Goal: Obtain resource: Download file/media

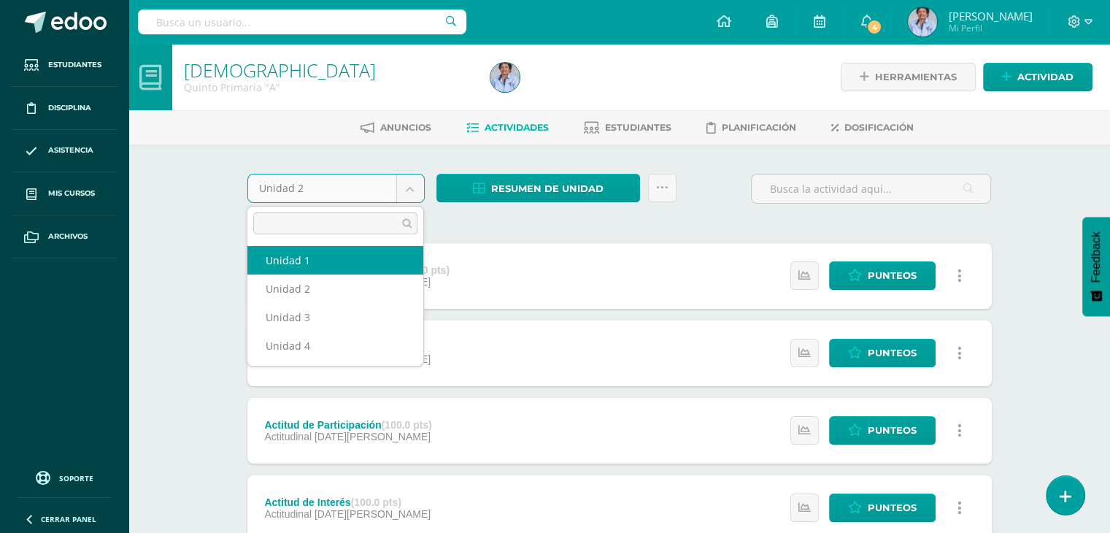
select select "Unidad 1"
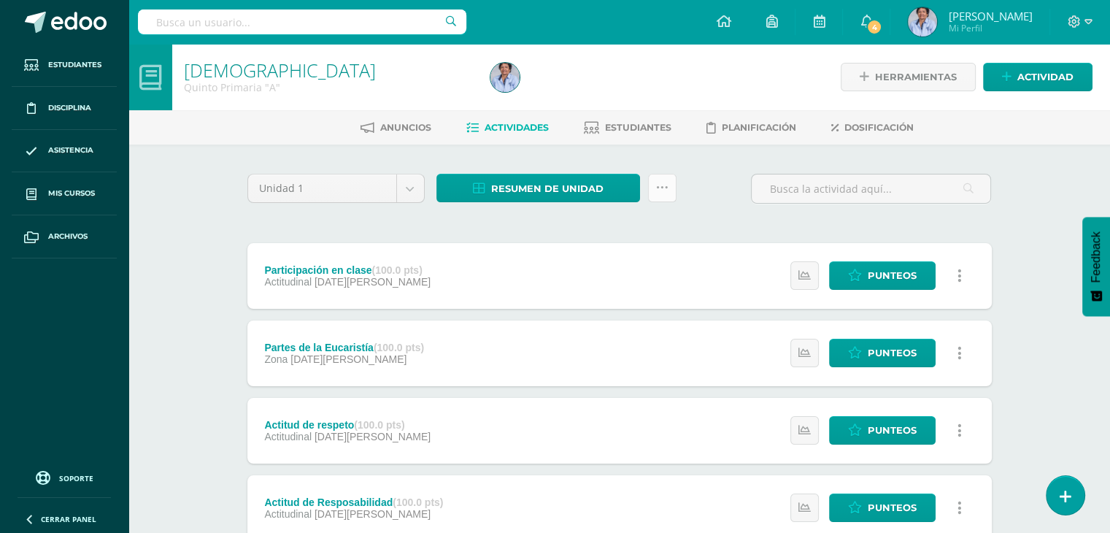
click at [661, 185] on icon at bounding box center [662, 188] width 12 height 12
click at [599, 226] on link "Enviar punteos a revision" at bounding box center [625, 233] width 161 height 35
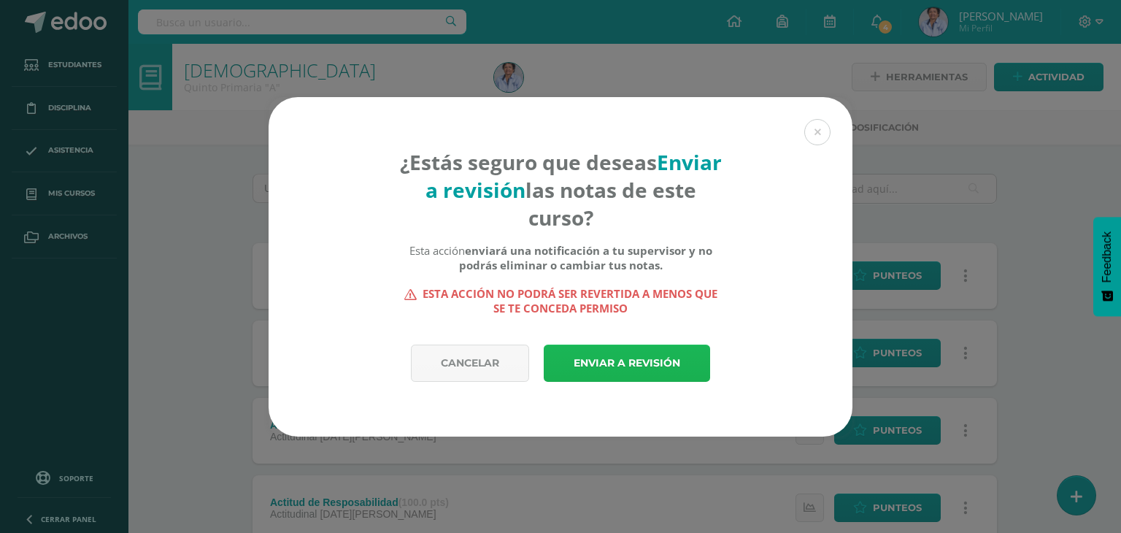
click at [631, 358] on link "Enviar a revisión" at bounding box center [627, 363] width 166 height 37
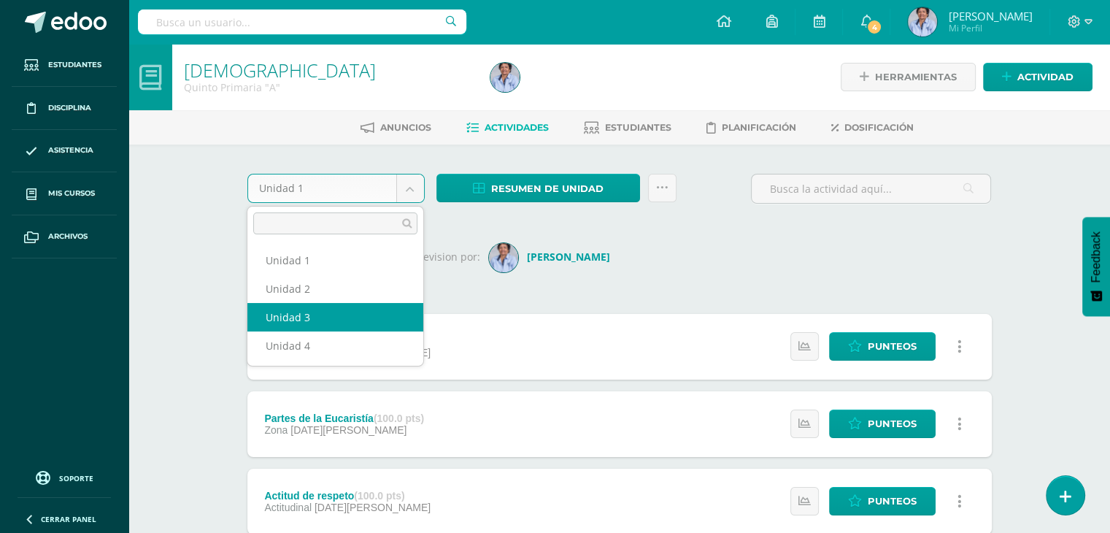
select select "Unidad 3"
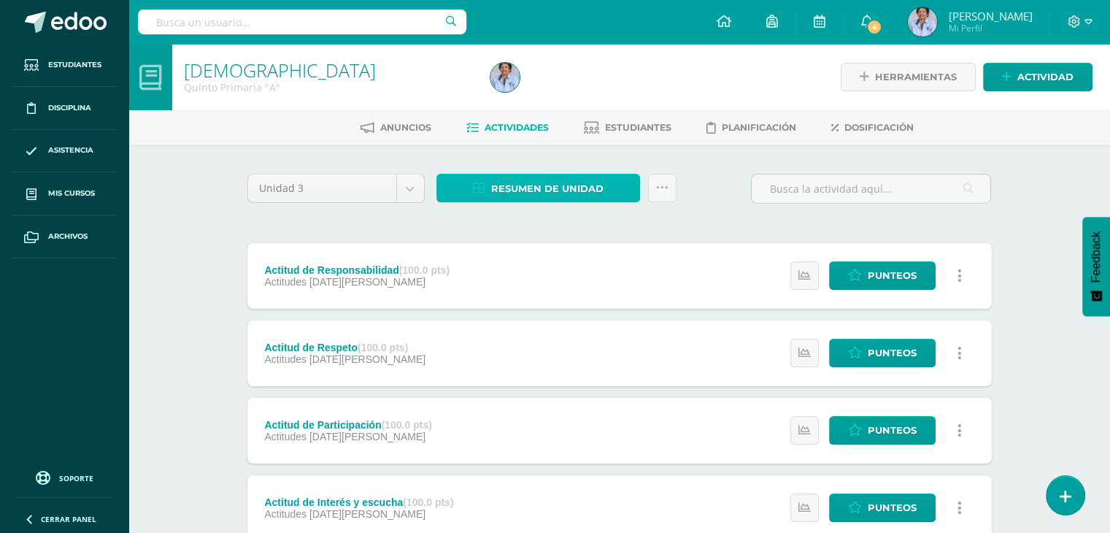
click at [542, 187] on span "Resumen de unidad" at bounding box center [547, 188] width 112 height 27
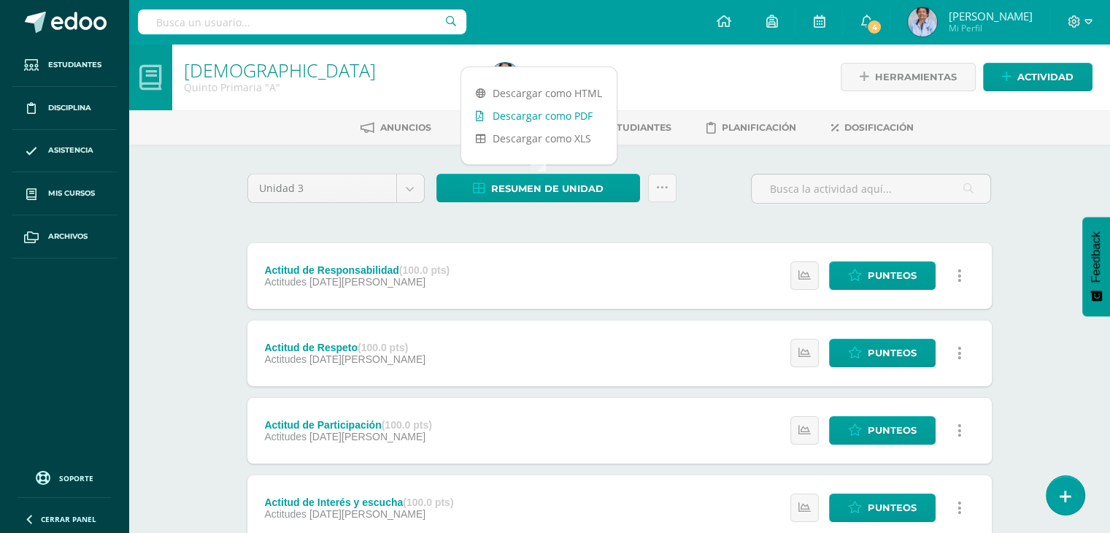
click at [550, 112] on link "Descargar como PDF" at bounding box center [538, 115] width 155 height 23
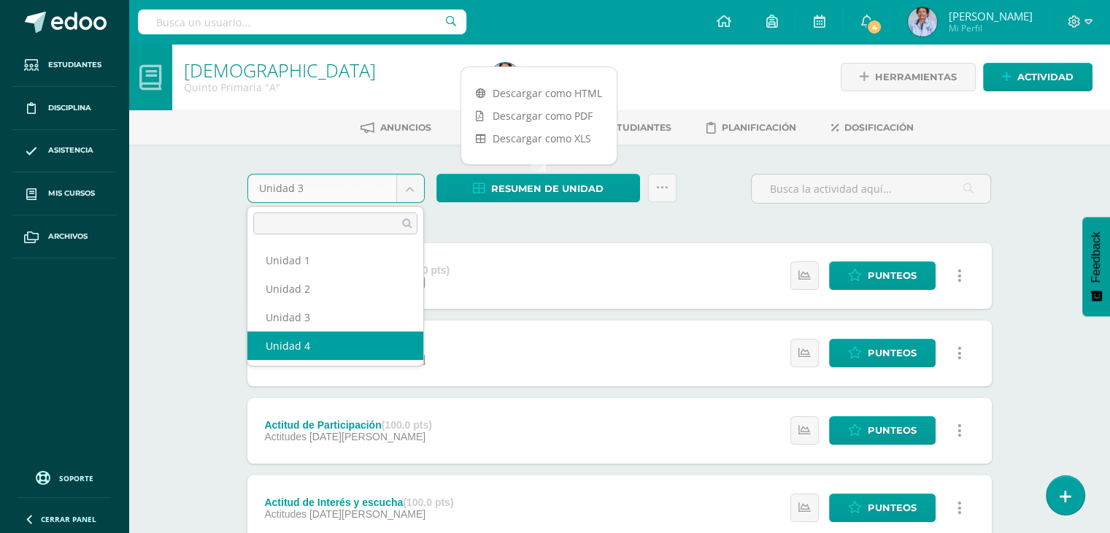
select select "Unidad 4"
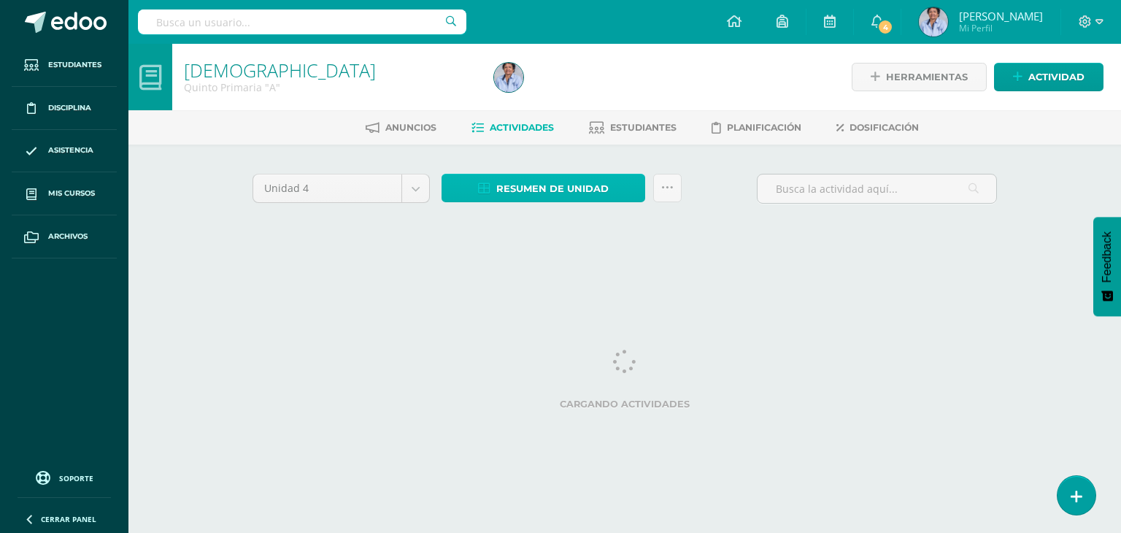
click at [559, 184] on span "Resumen de unidad" at bounding box center [552, 188] width 112 height 27
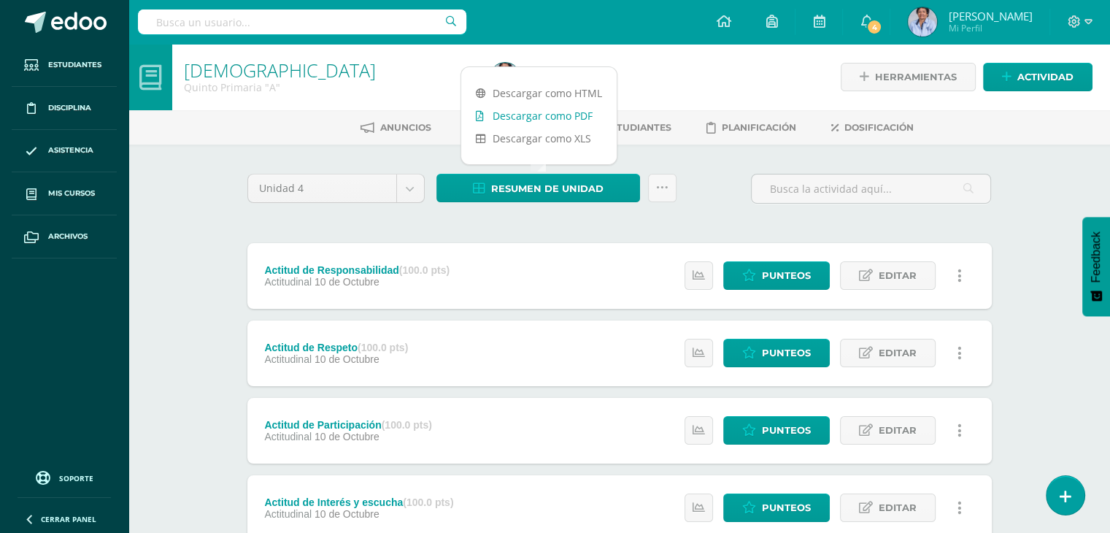
click at [572, 110] on link "Descargar como PDF" at bounding box center [538, 115] width 155 height 23
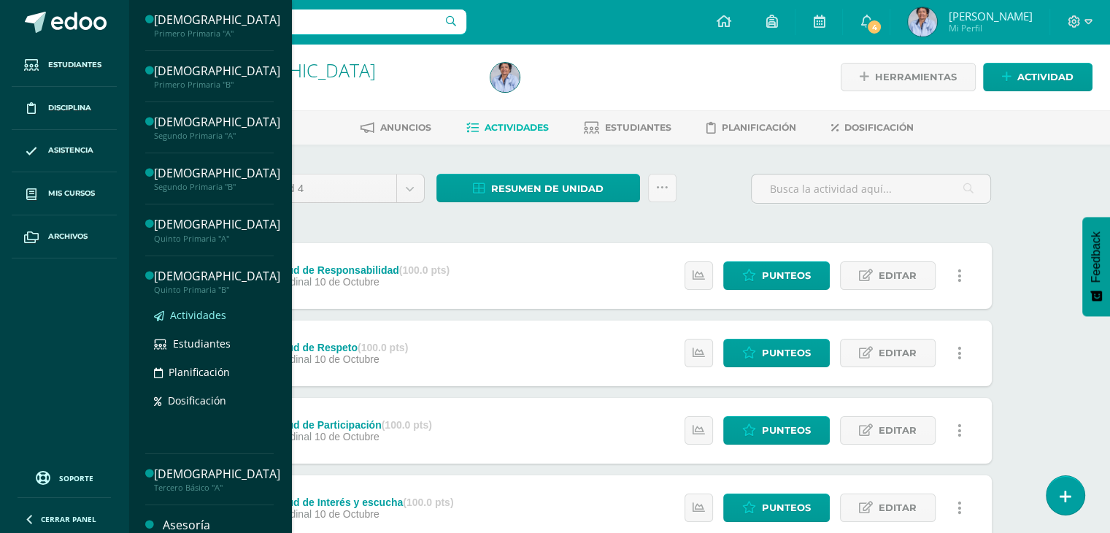
click at [211, 312] on span "Actividades" at bounding box center [198, 315] width 56 height 14
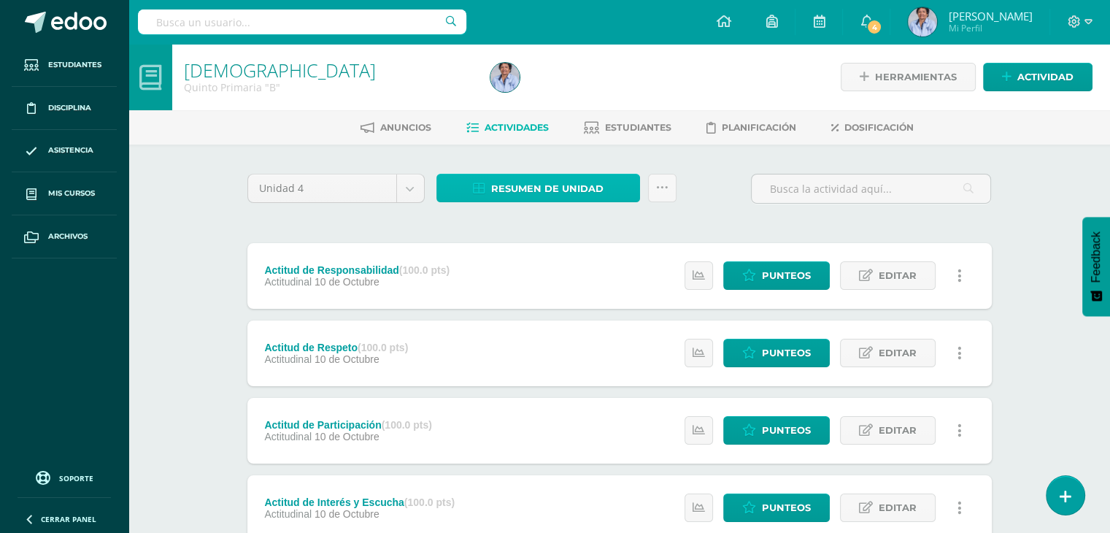
click at [532, 183] on span "Resumen de unidad" at bounding box center [547, 188] width 112 height 27
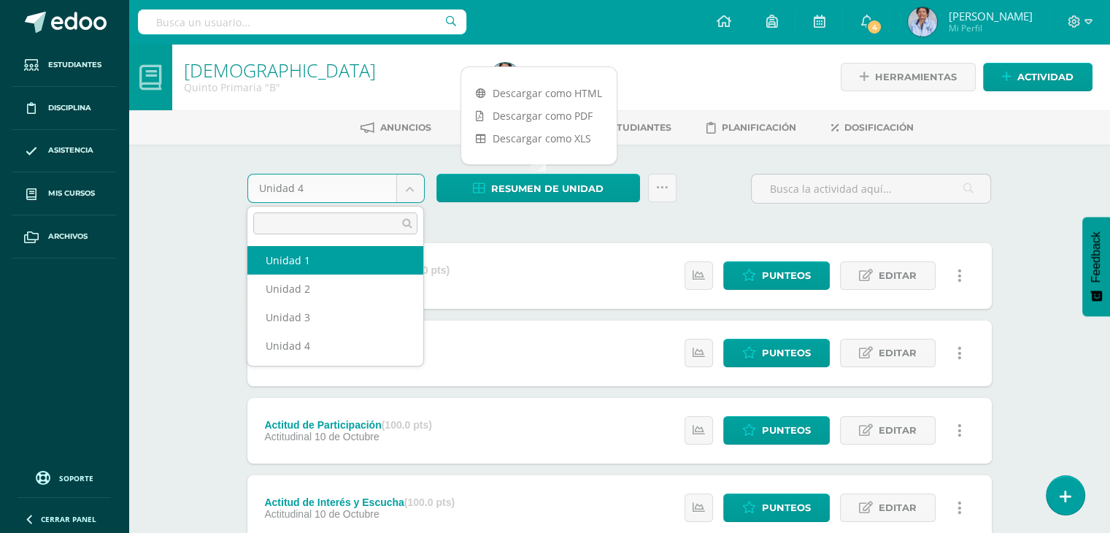
select select "Unidad 1"
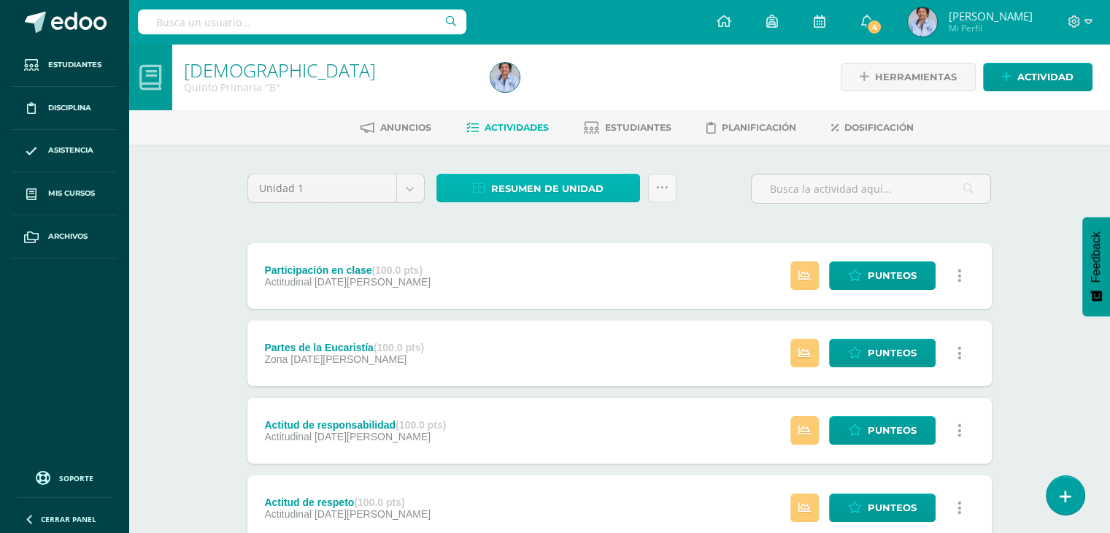
click at [551, 185] on span "Resumen de unidad" at bounding box center [547, 188] width 112 height 27
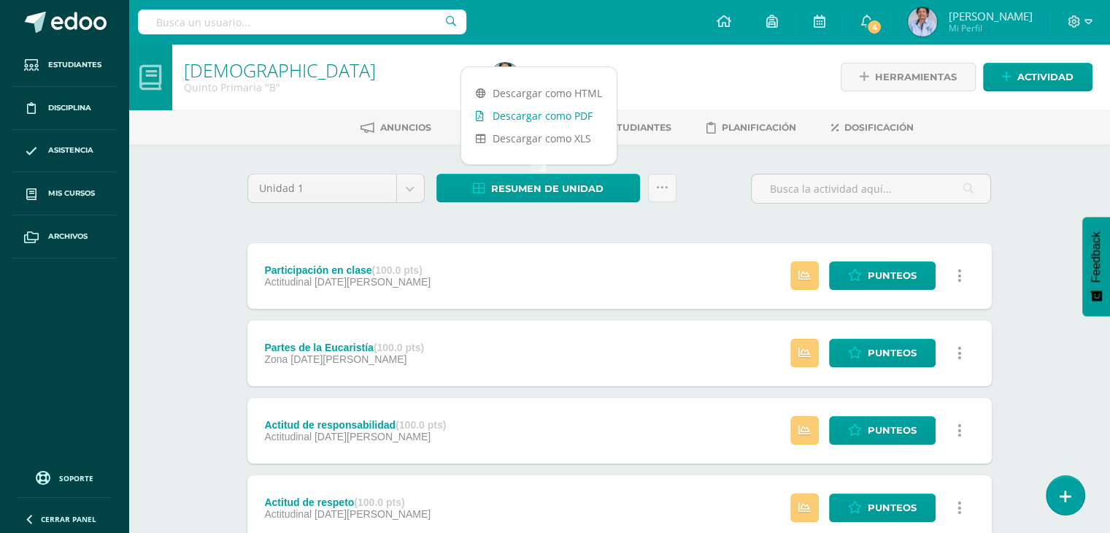
click at [575, 110] on link "Descargar como PDF" at bounding box center [538, 115] width 155 height 23
